Goal: Communication & Community: Answer question/provide support

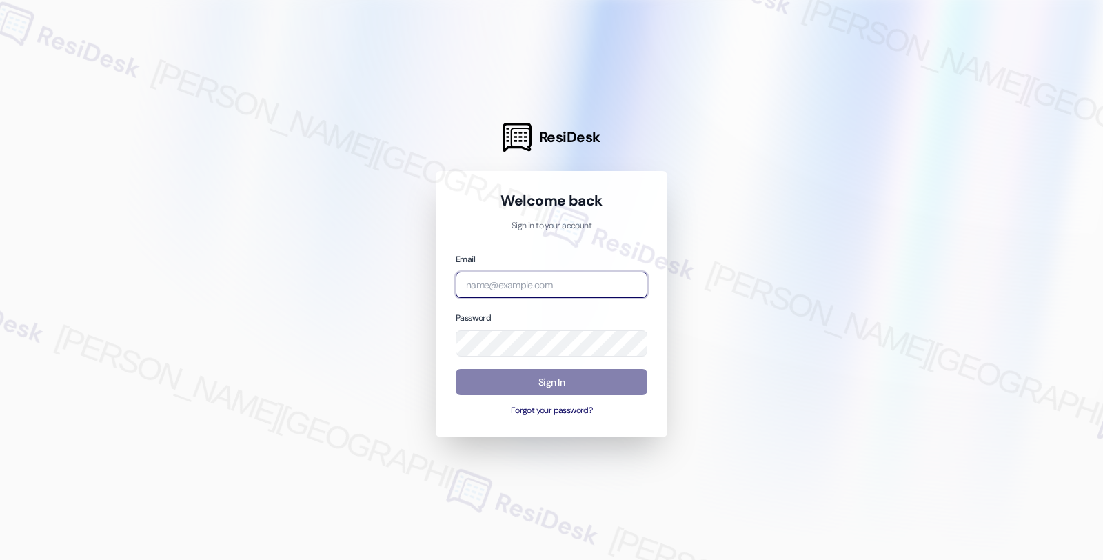
click at [483, 281] on input "email" at bounding box center [552, 285] width 192 height 27
type input "automated-surveys-twelve_rivers_management-fides.[PERSON_NAME]@twelve_rivers_[D…"
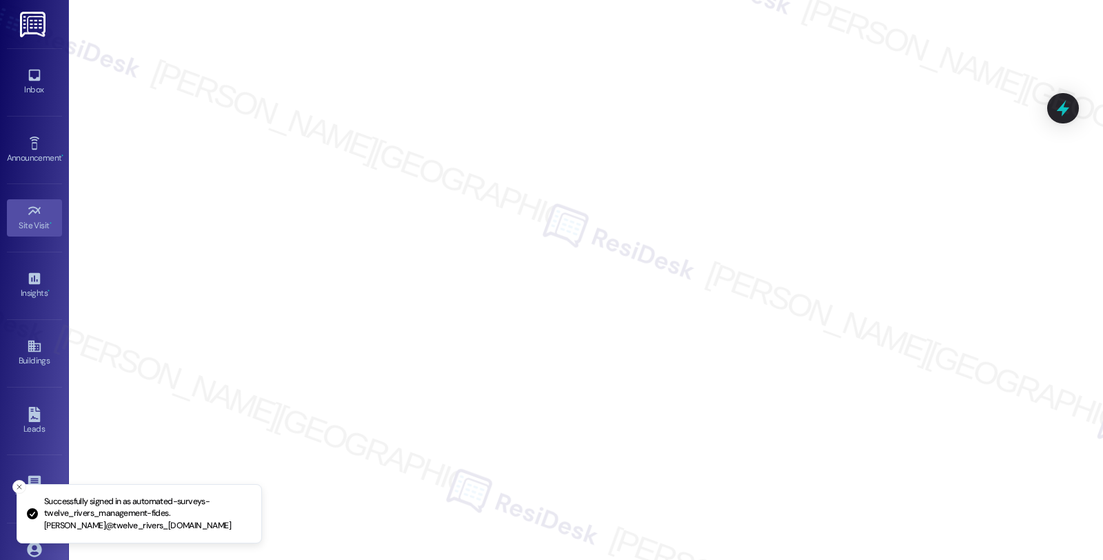
click at [37, 105] on div "Inbox Go to Inbox" at bounding box center [34, 82] width 55 height 68
click at [38, 74] on icon at bounding box center [34, 75] width 15 height 15
